Goal: Task Accomplishment & Management: Manage account settings

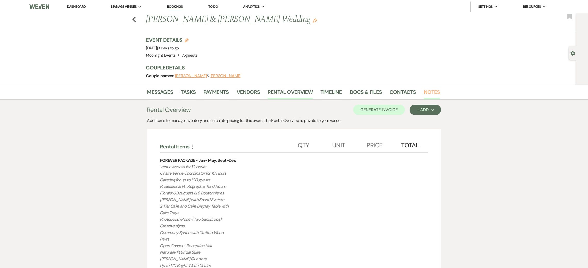
click at [424, 92] on link "Notes" at bounding box center [431, 93] width 16 height 11
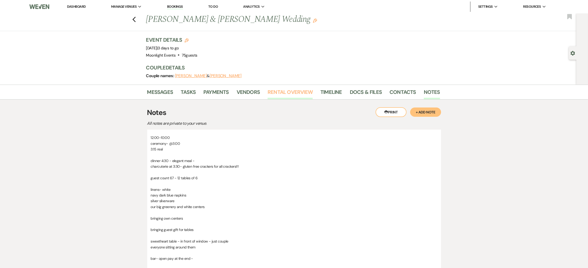
click at [299, 94] on link "Rental Overview" at bounding box center [289, 93] width 45 height 11
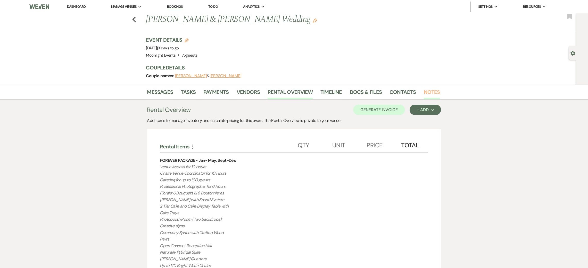
click at [433, 88] on link "Notes" at bounding box center [431, 93] width 16 height 11
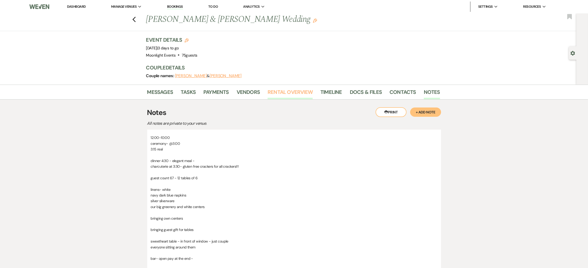
click at [299, 94] on link "Rental Overview" at bounding box center [289, 93] width 45 height 11
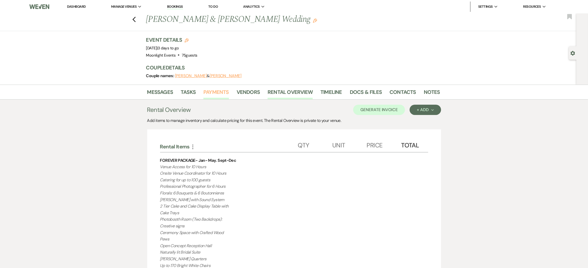
click at [212, 95] on link "Payments" at bounding box center [216, 93] width 26 height 11
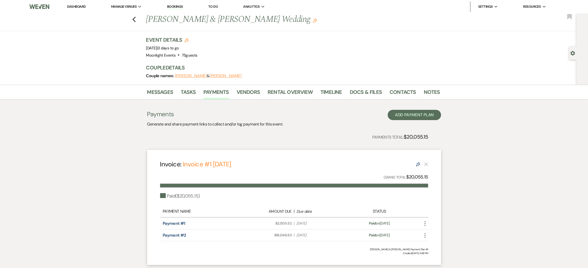
click at [140, 19] on div "Previous [PERSON_NAME] & [PERSON_NAME] Wedding Edit Bookmark" at bounding box center [286, 22] width 579 height 18
click at [135, 20] on use "button" at bounding box center [133, 20] width 3 height 6
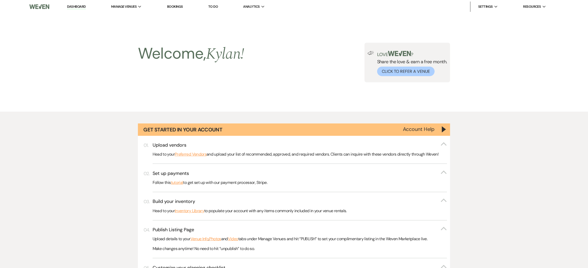
scroll to position [440, 0]
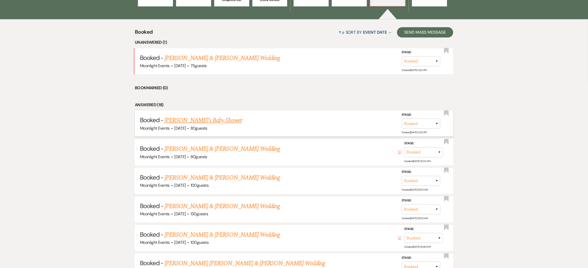
click at [219, 123] on link "[PERSON_NAME]'s Baby Shower" at bounding box center [203, 120] width 78 height 9
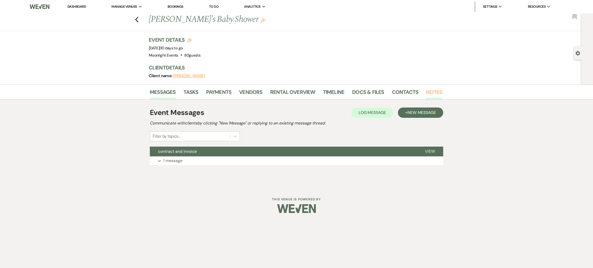
click at [438, 89] on link "Notes" at bounding box center [434, 93] width 16 height 11
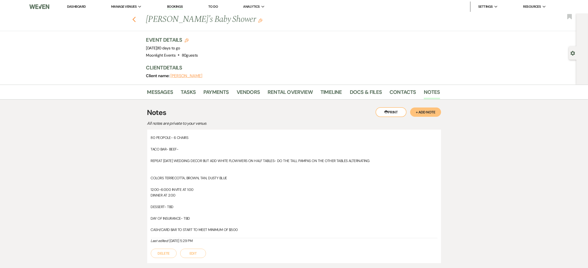
click at [136, 22] on icon "Previous" at bounding box center [134, 19] width 4 height 6
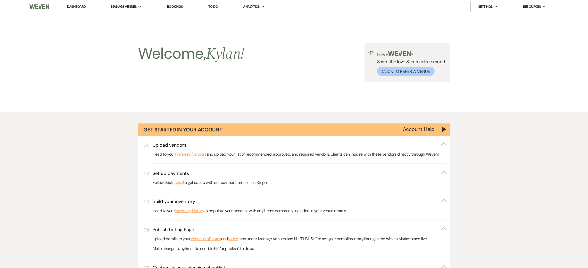
scroll to position [440, 0]
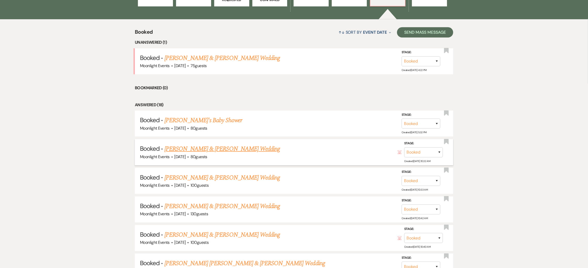
click at [191, 148] on link "[PERSON_NAME] & [PERSON_NAME] Wedding" at bounding box center [221, 149] width 115 height 9
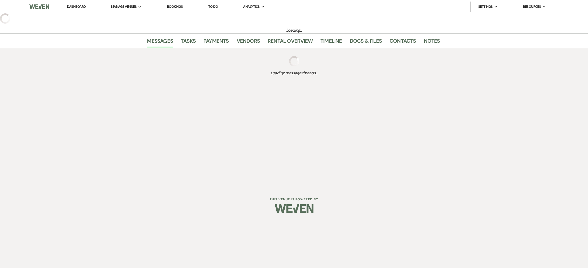
select select "5"
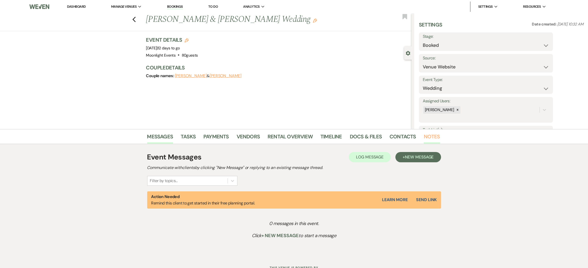
click at [432, 137] on link "Notes" at bounding box center [431, 138] width 16 height 11
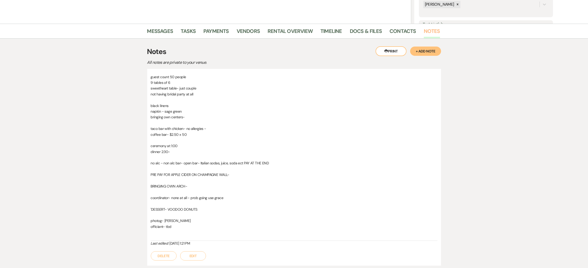
scroll to position [28, 0]
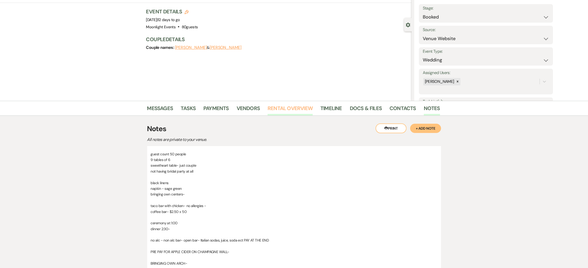
click at [287, 108] on link "Rental Overview" at bounding box center [289, 109] width 45 height 11
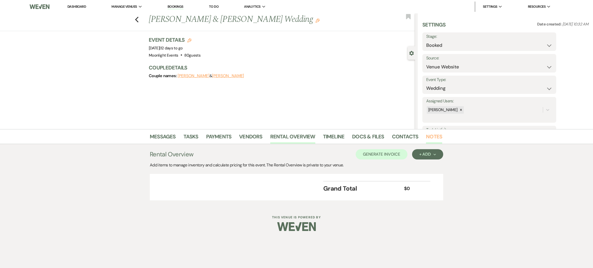
click at [438, 136] on link "Notes" at bounding box center [434, 138] width 16 height 11
